Goal: Information Seeking & Learning: Learn about a topic

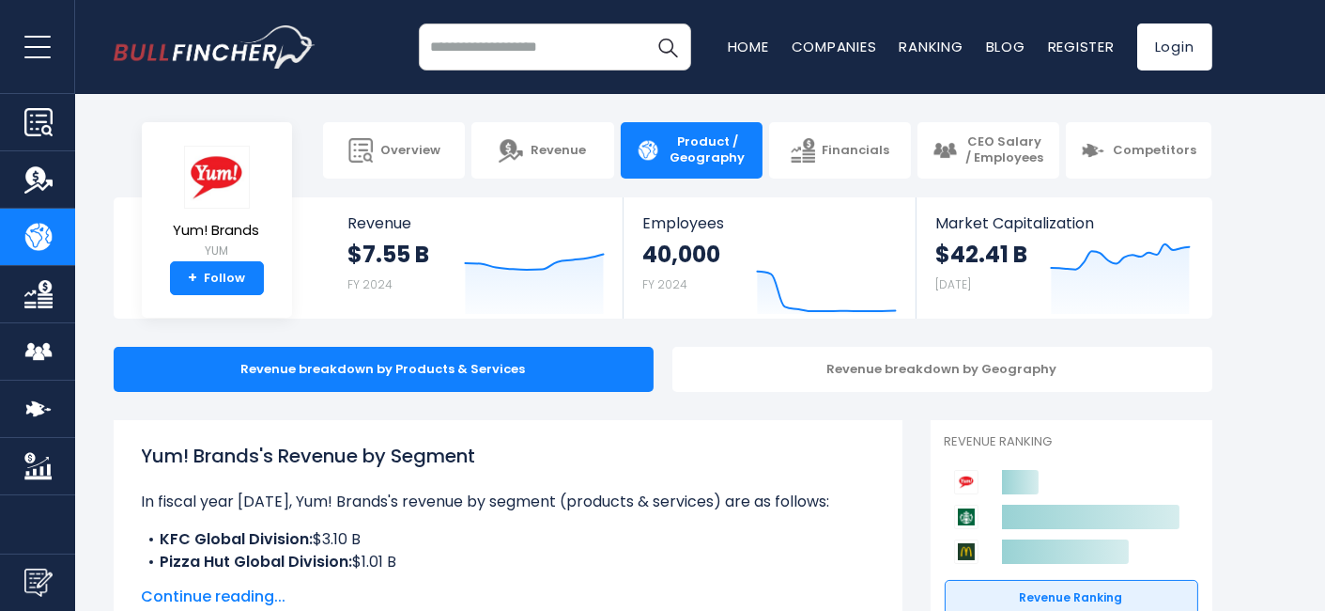
drag, startPoint x: 117, startPoint y: 456, endPoint x: 513, endPoint y: 449, distance: 395.5
click at [515, 449] on div "Yum! Brands's Revenue by Segment In fiscal year [DATE], Yum! Brands's revenue b…" at bounding box center [508, 524] width 789 height 209
copy h1 "Yum! Brands's Revenue by Segment"
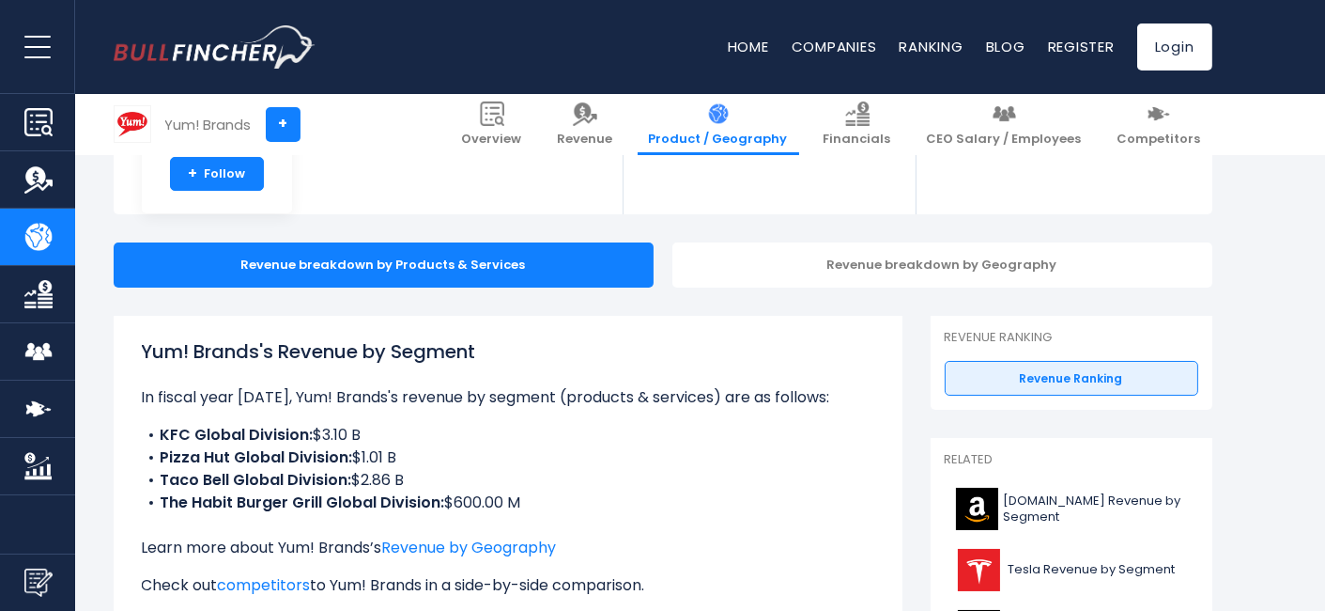
scroll to position [209, 0]
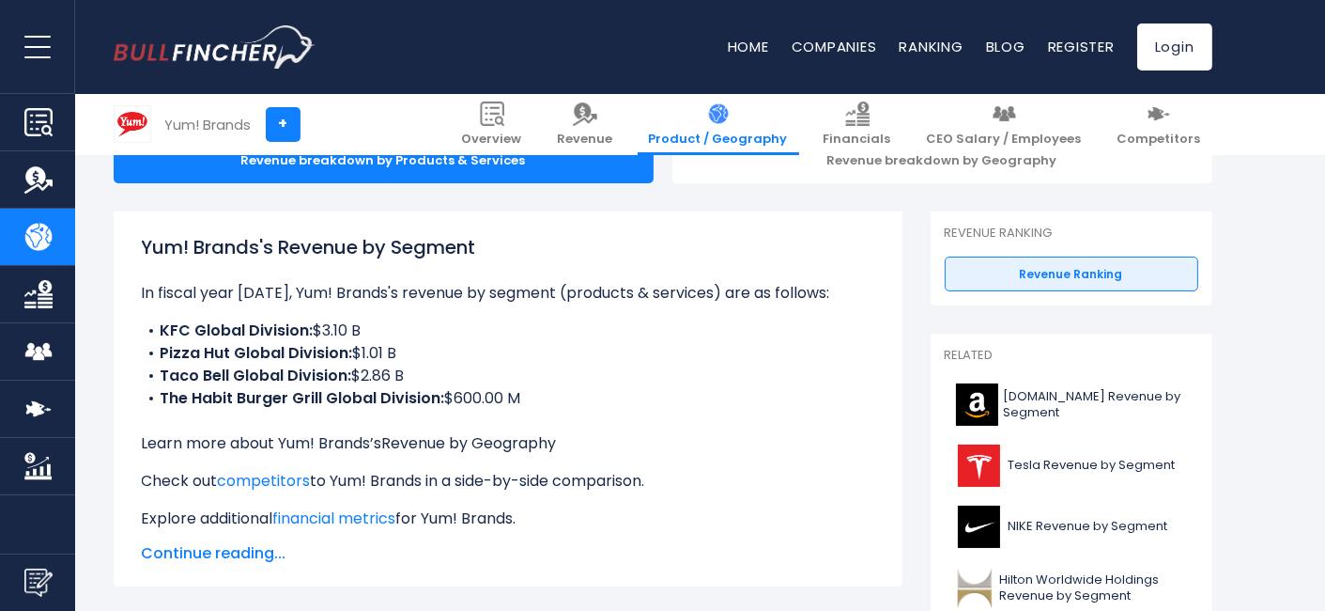
click at [474, 449] on link "Revenue by Geography" at bounding box center [469, 443] width 175 height 22
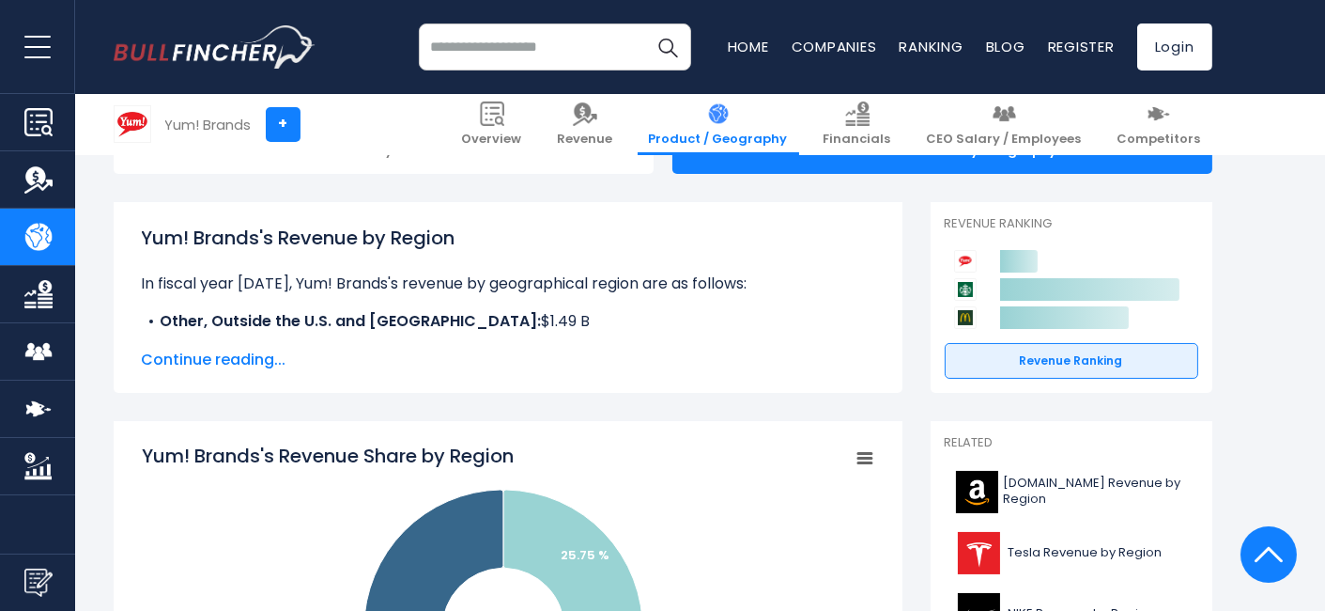
scroll to position [209, 0]
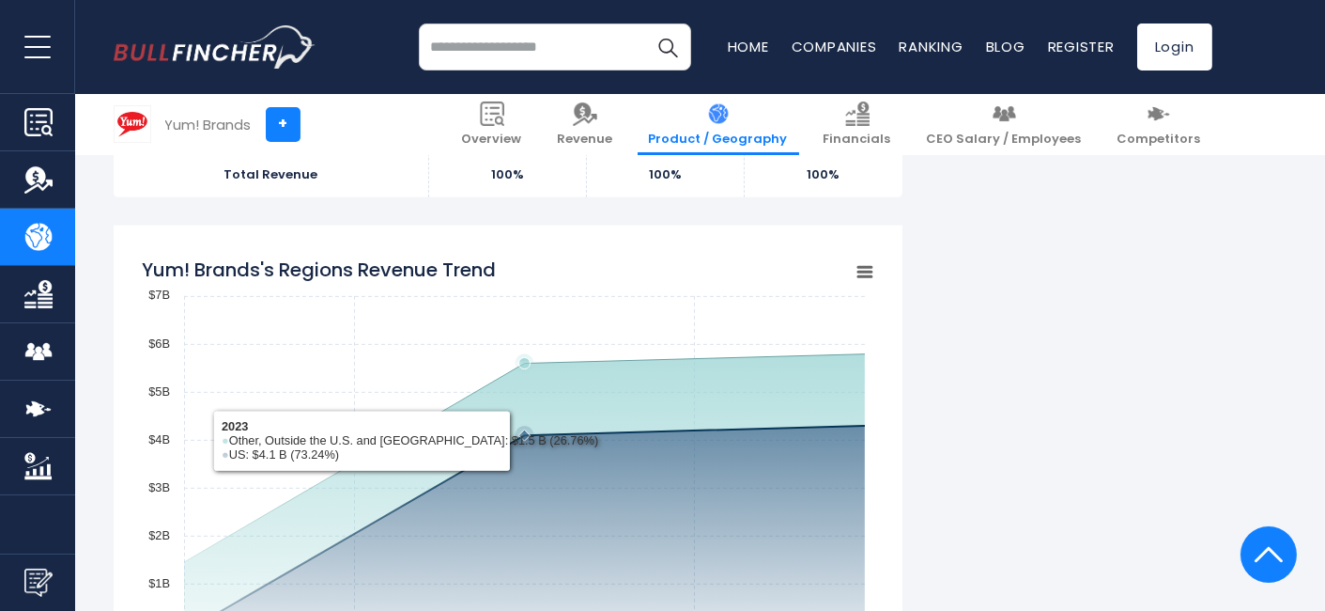
scroll to position [1252, 0]
